Goal: Transaction & Acquisition: Book appointment/travel/reservation

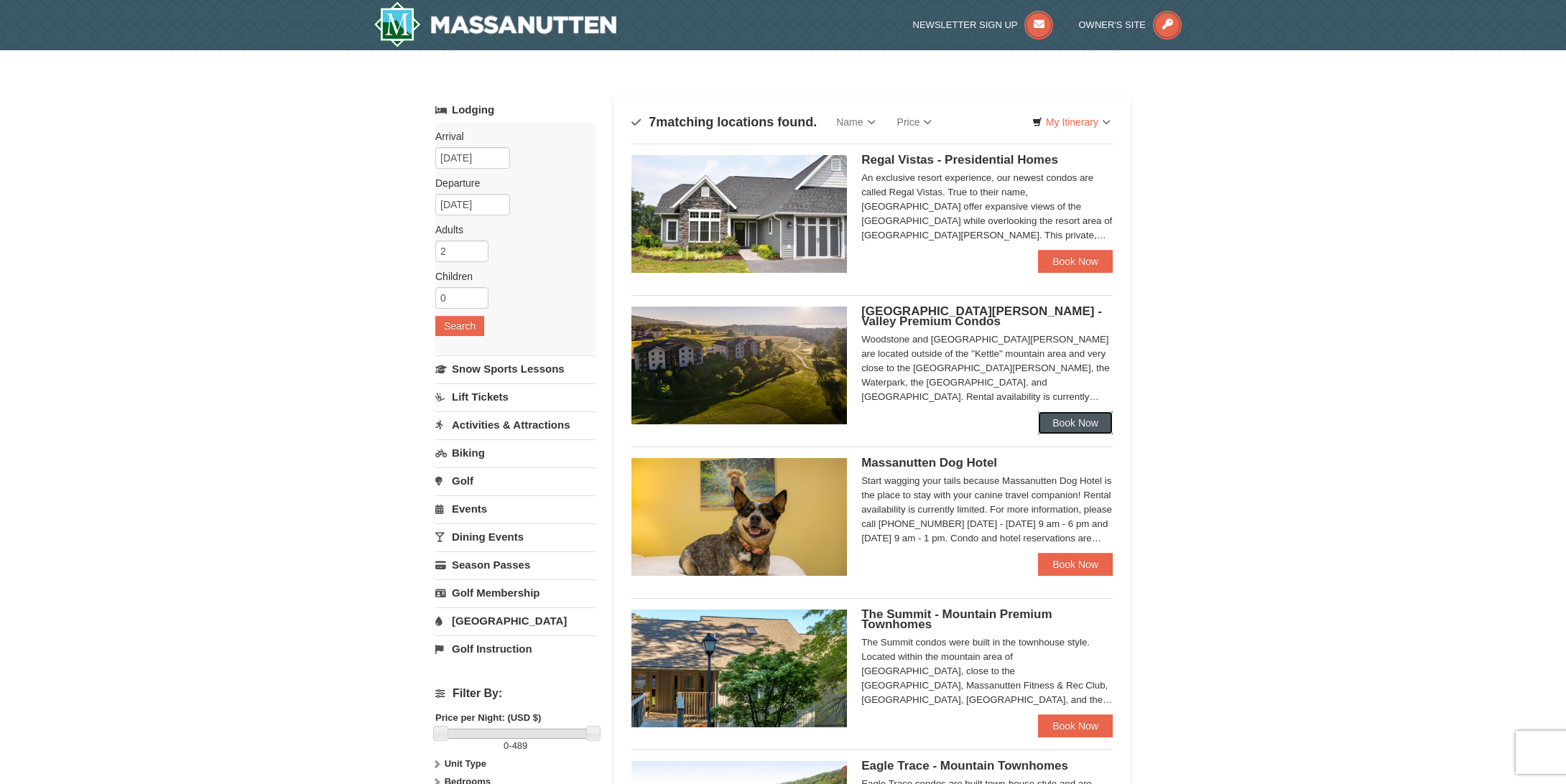
click at [1073, 414] on link "Book Now" at bounding box center [1075, 423] width 75 height 23
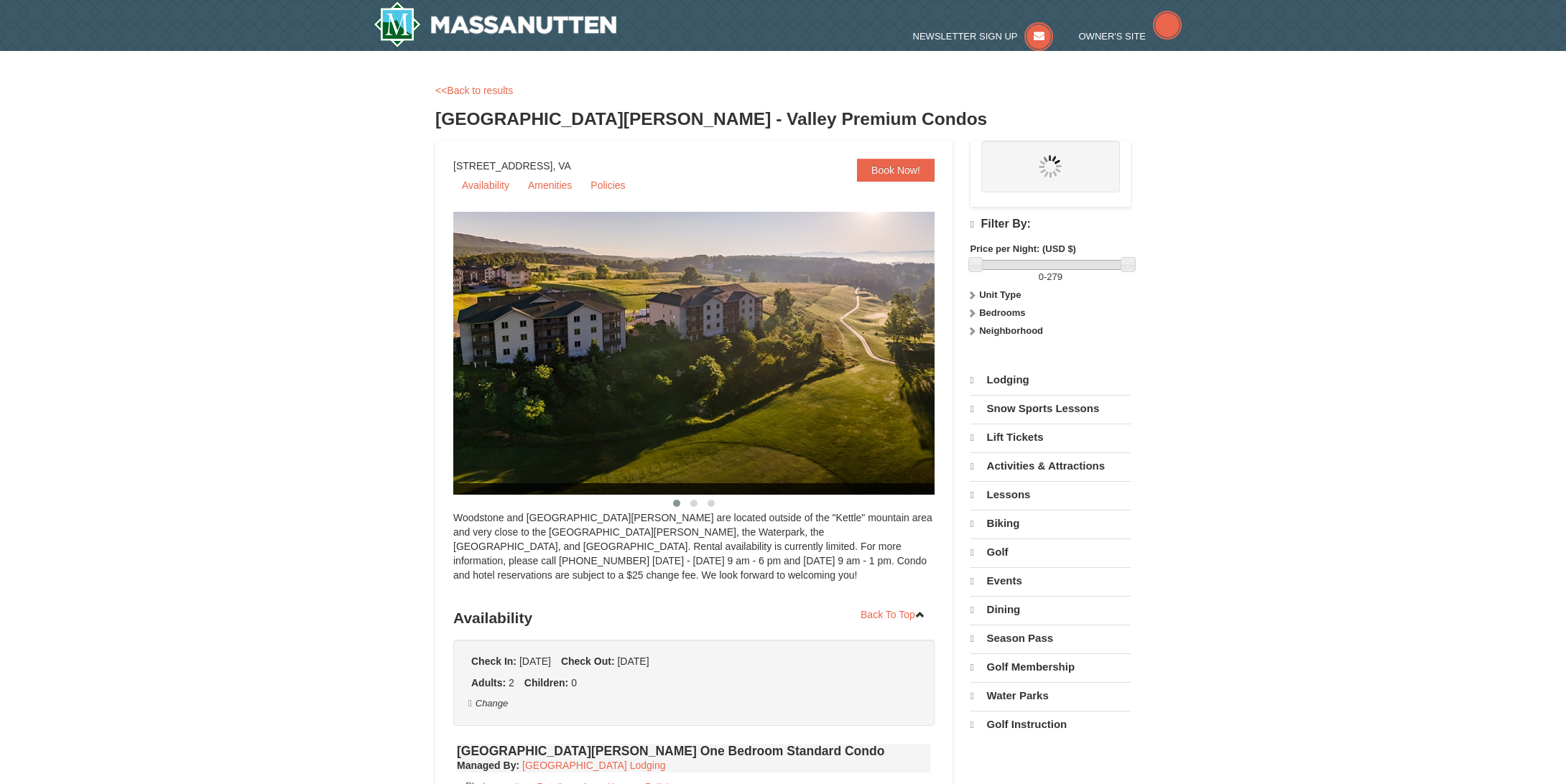
select select "10"
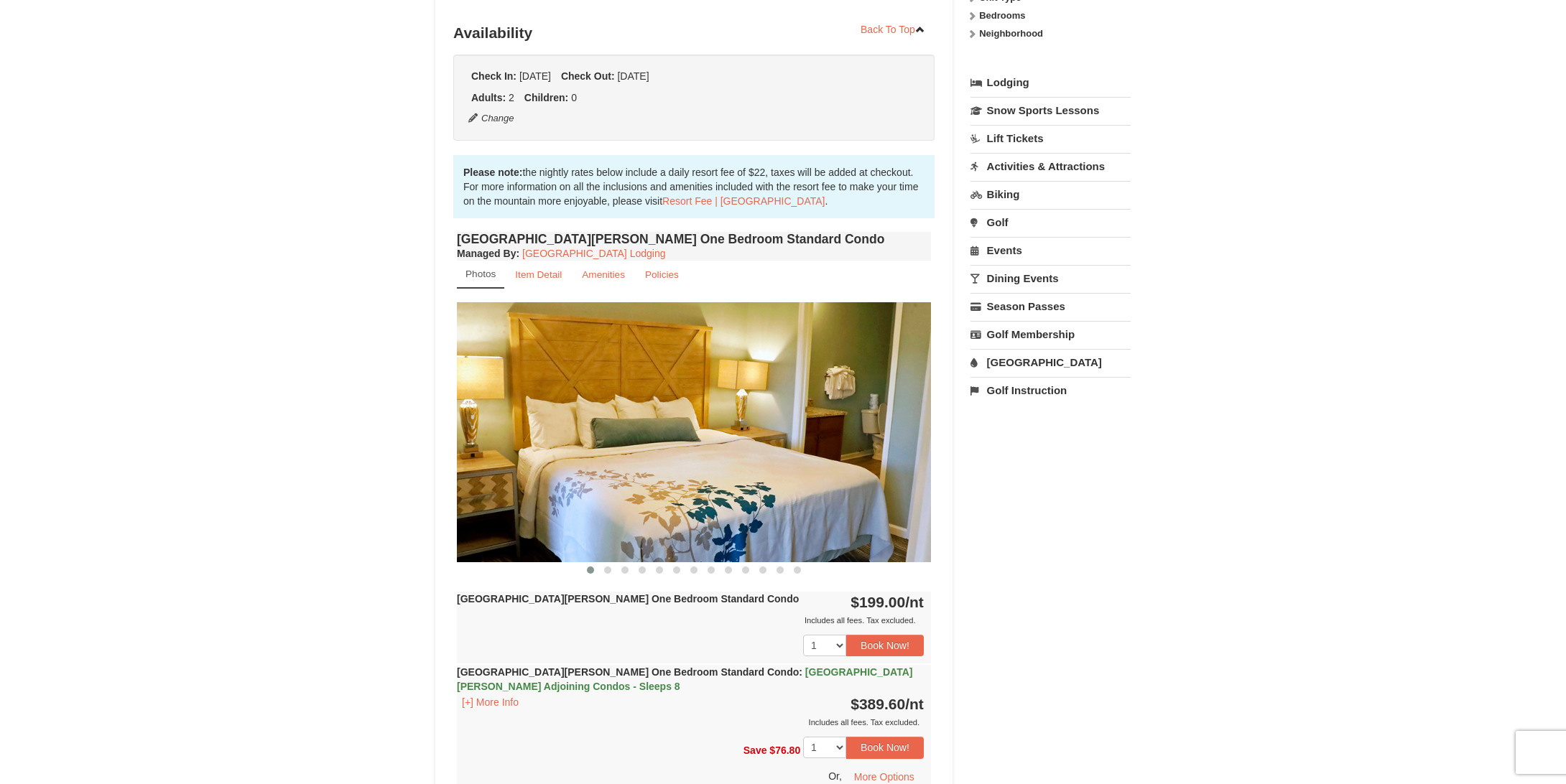
scroll to position [287, 0]
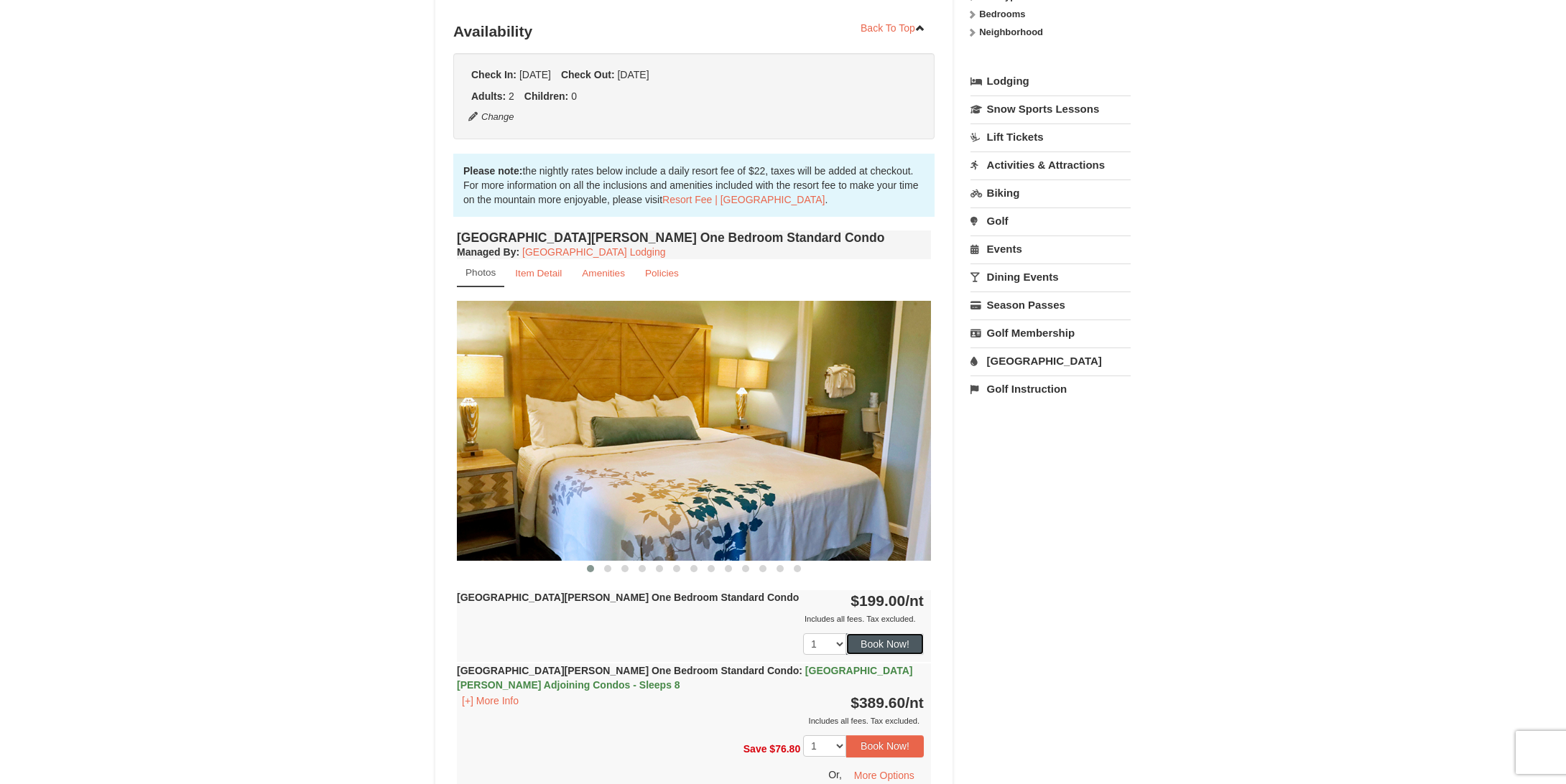
click at [858, 648] on button "Book Now!" at bounding box center [885, 644] width 77 height 22
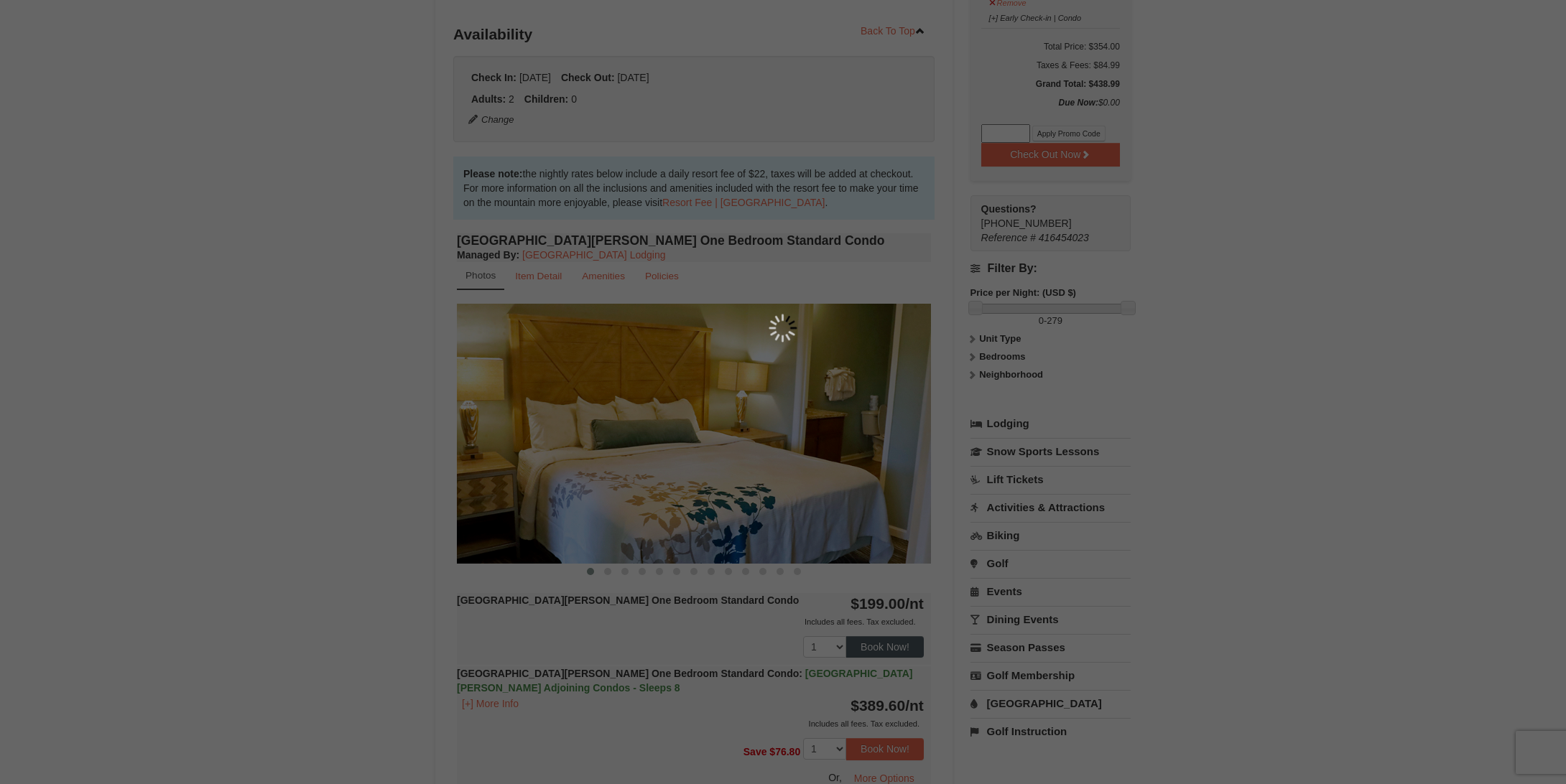
scroll to position [140, 0]
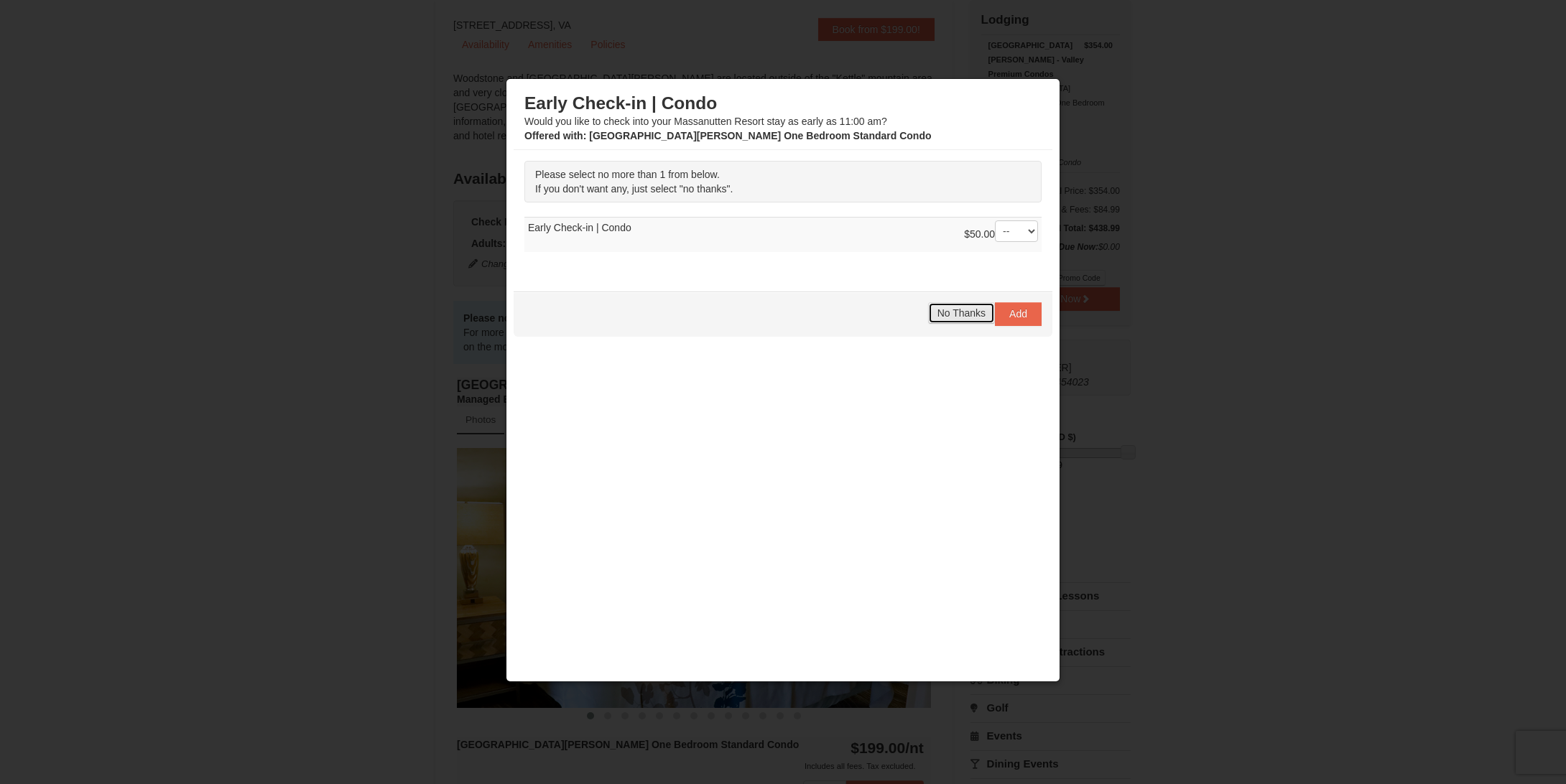
click at [974, 317] on span "No Thanks" at bounding box center [962, 313] width 48 height 11
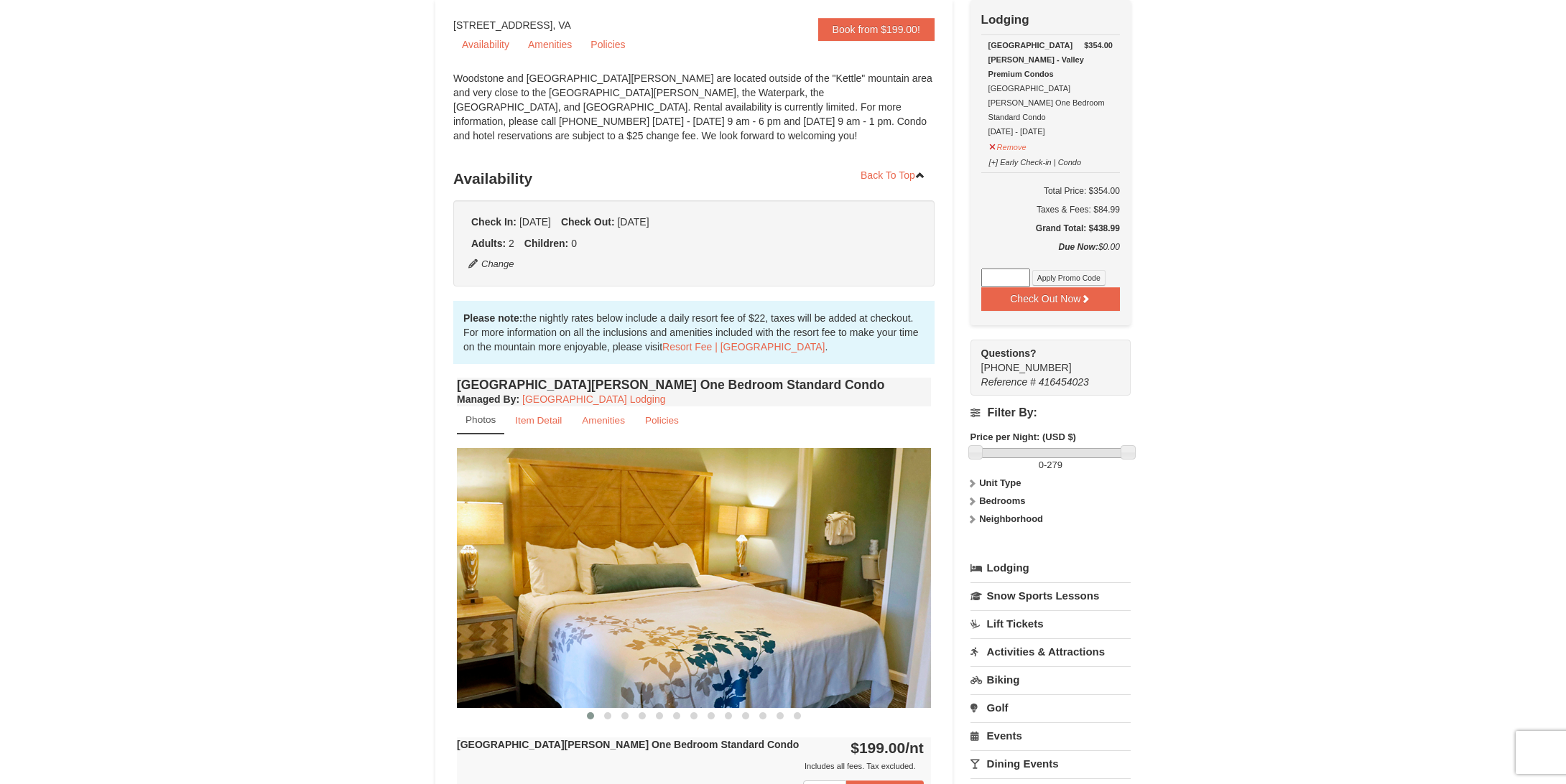
scroll to position [68, 0]
